Goal: Transaction & Acquisition: Book appointment/travel/reservation

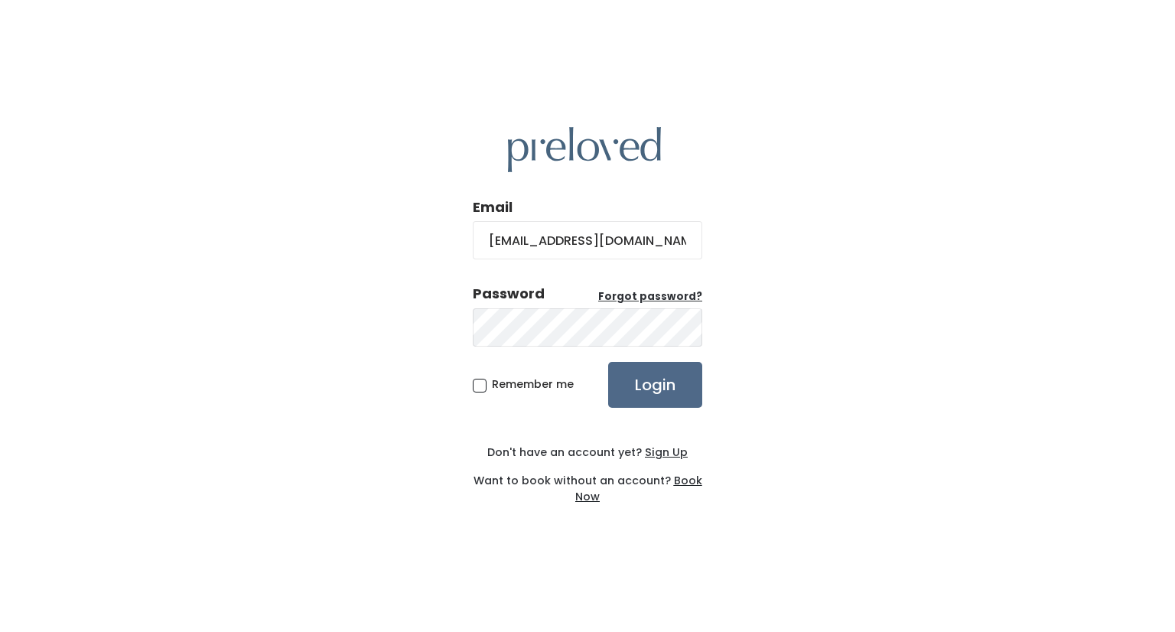
type input "oliviakunz21@gmail.com"
click at [608, 362] on input "Login" at bounding box center [655, 385] width 94 height 46
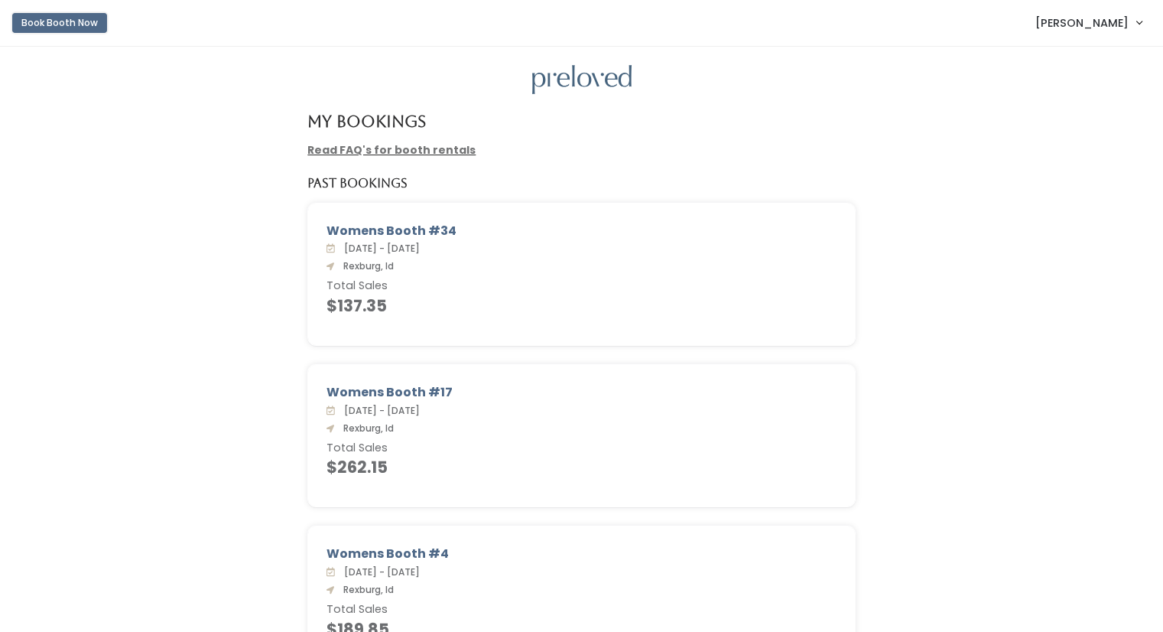
click at [80, 25] on button "Book Booth Now" at bounding box center [59, 23] width 95 height 20
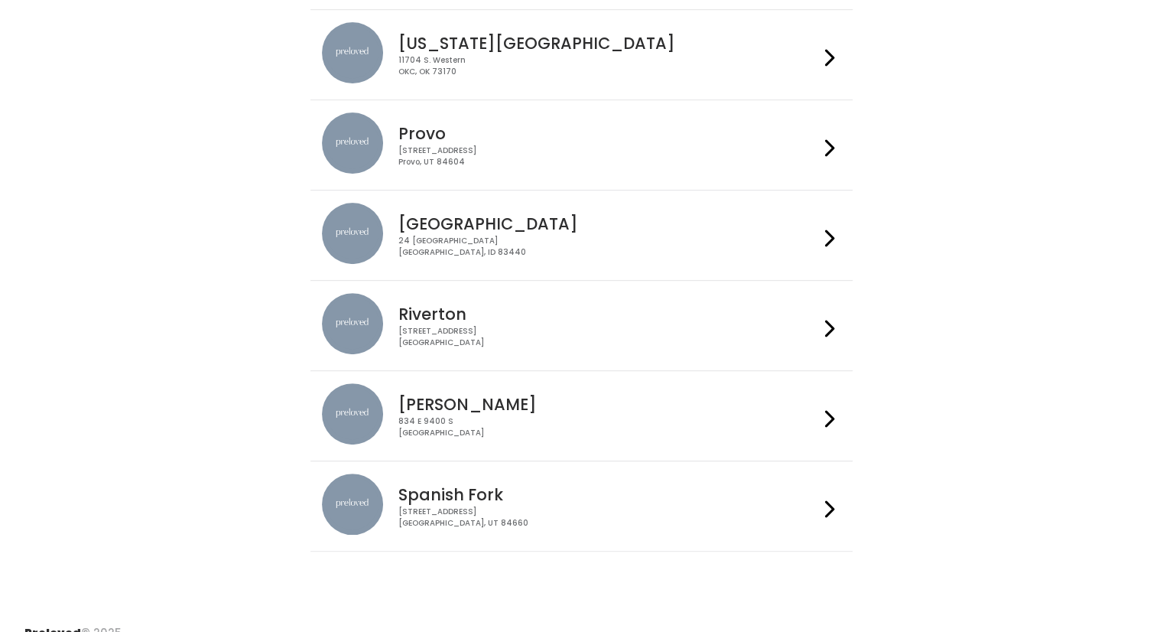
scroll to position [525, 0]
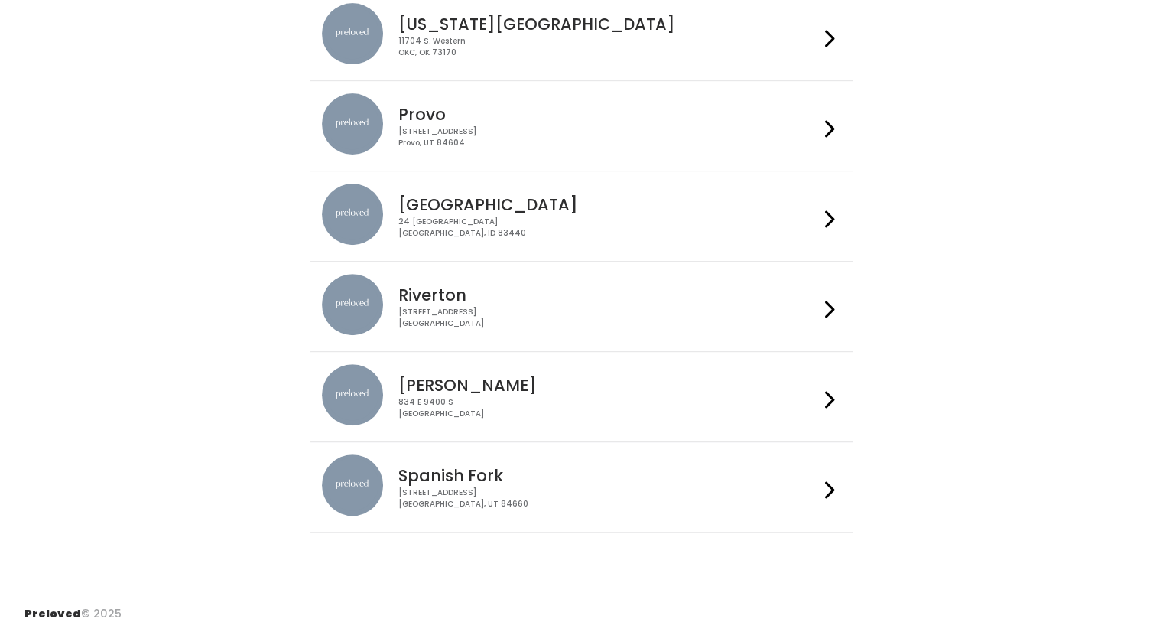
click at [463, 229] on div "24 South 1st West Rexburg, ID 83440" at bounding box center [608, 227] width 421 height 22
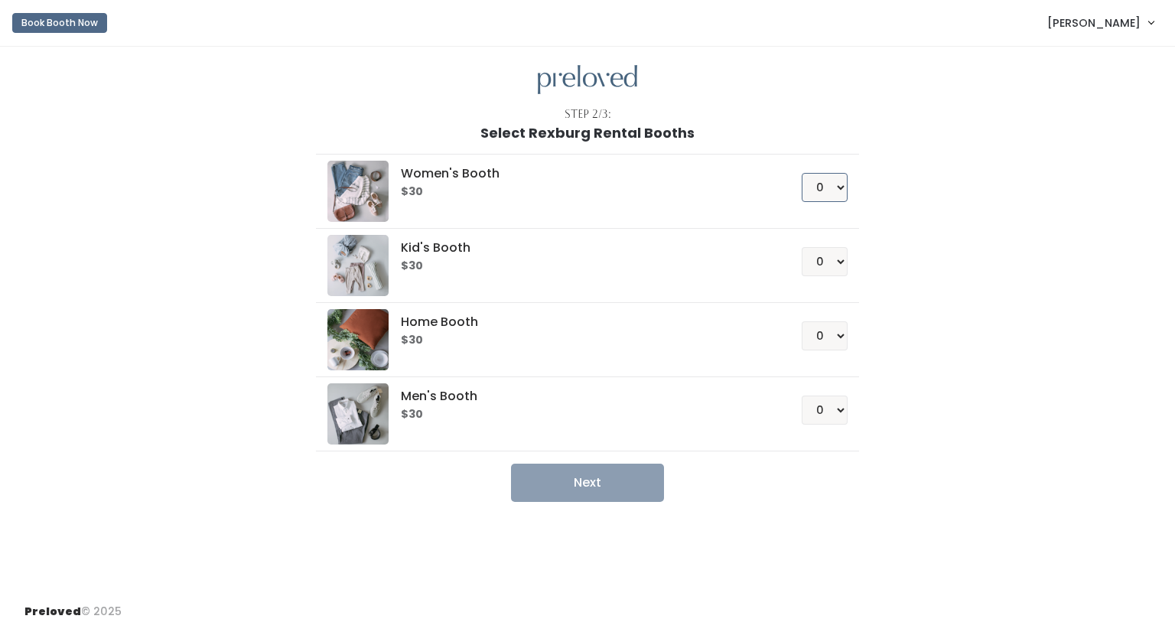
drag, startPoint x: 841, startPoint y: 184, endPoint x: 819, endPoint y: 195, distance: 24.6
click at [841, 184] on select "0 1 2 3 4" at bounding box center [825, 187] width 46 height 29
select select "1"
click at [802, 173] on select "0 1 2 3 4" at bounding box center [825, 187] width 46 height 29
click at [650, 464] on button "Next" at bounding box center [587, 482] width 153 height 38
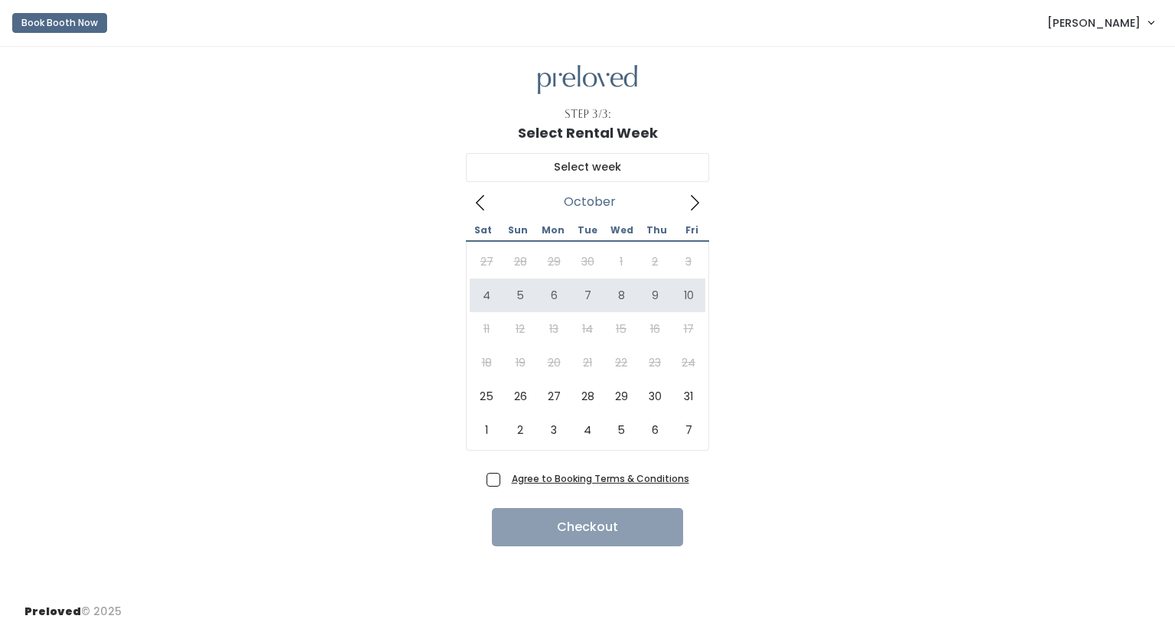
click at [683, 197] on span at bounding box center [694, 202] width 29 height 24
type input "[DATE] to [DATE]"
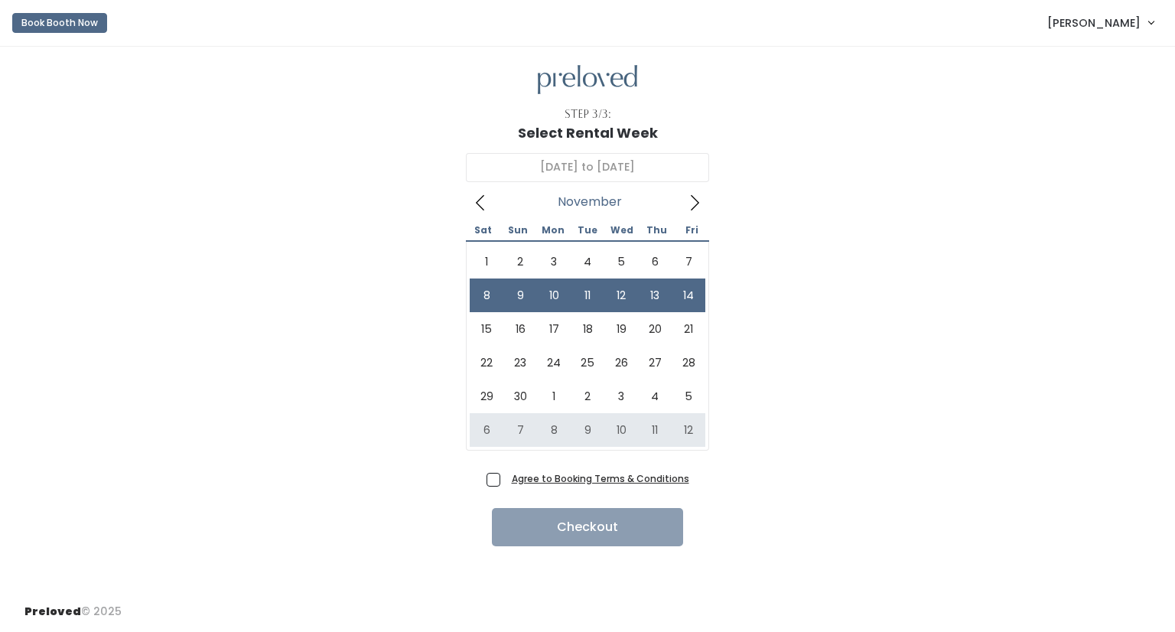
click at [506, 480] on span "Agree to Booking Terms & Conditions" at bounding box center [598, 477] width 184 height 15
click at [506, 480] on input "Agree to Booking Terms & Conditions" at bounding box center [511, 475] width 10 height 10
checkbox input "true"
